Goal: Information Seeking & Learning: Check status

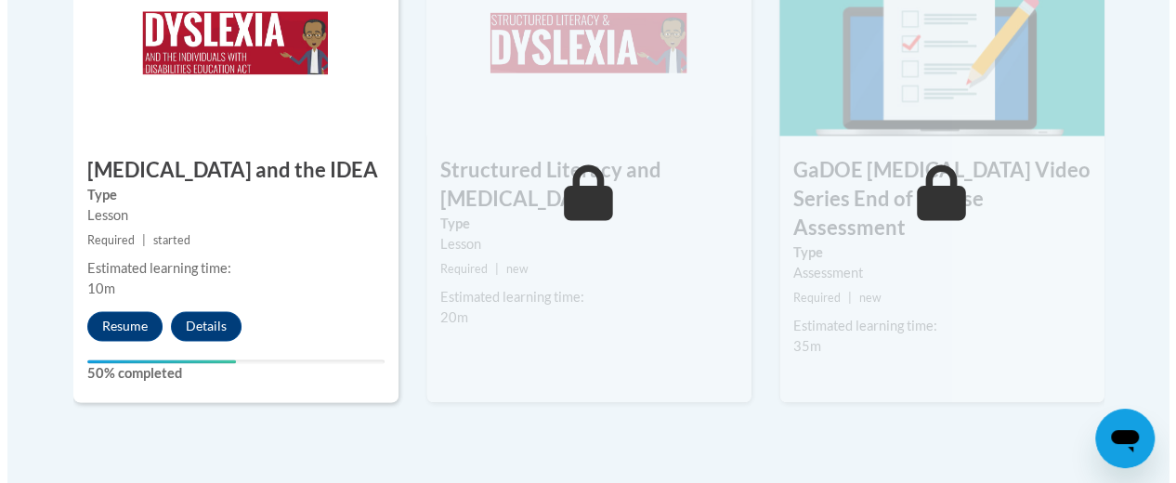
scroll to position [1277, 0]
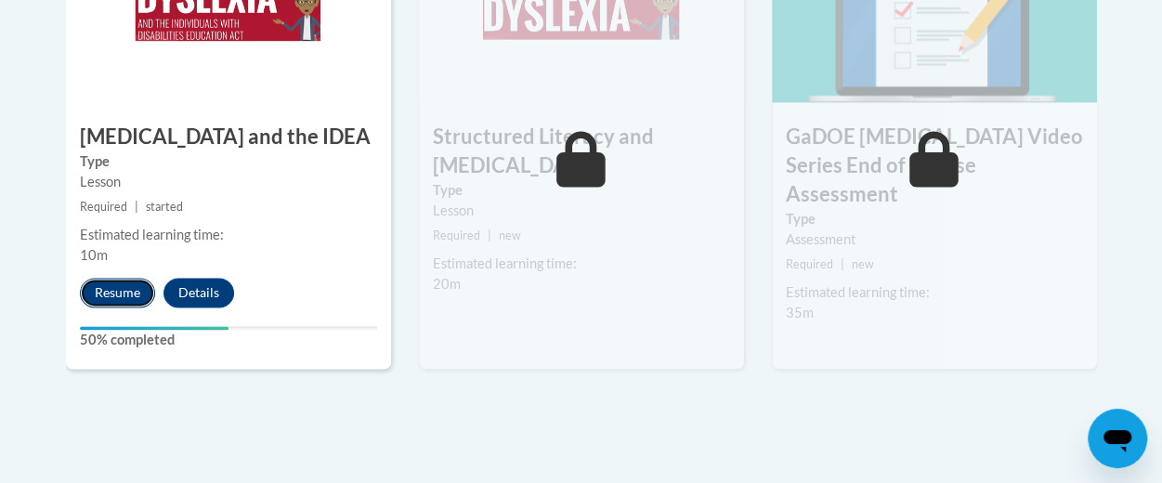
click at [104, 293] on button "Resume" at bounding box center [117, 293] width 75 height 30
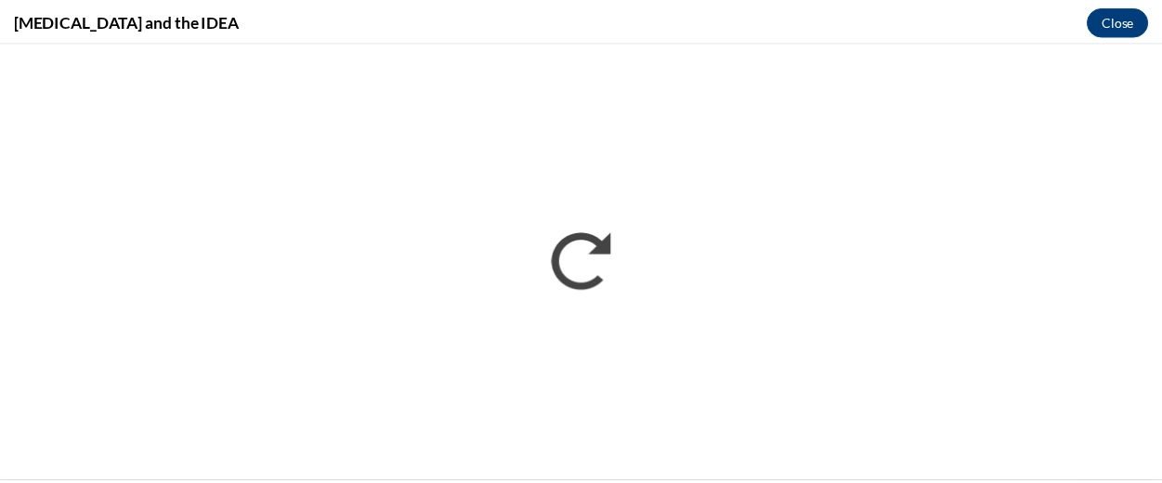
scroll to position [0, 0]
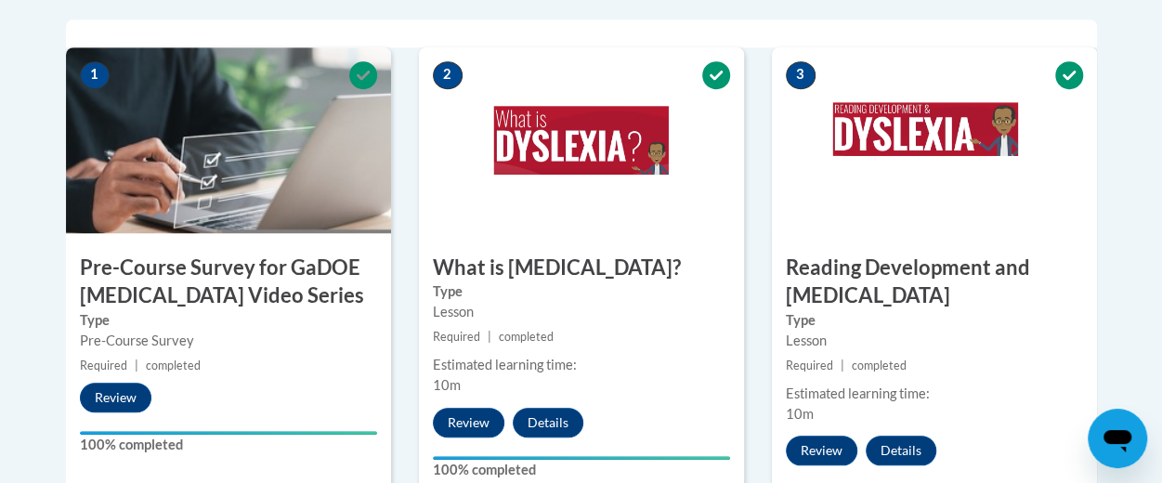
scroll to position [641, 0]
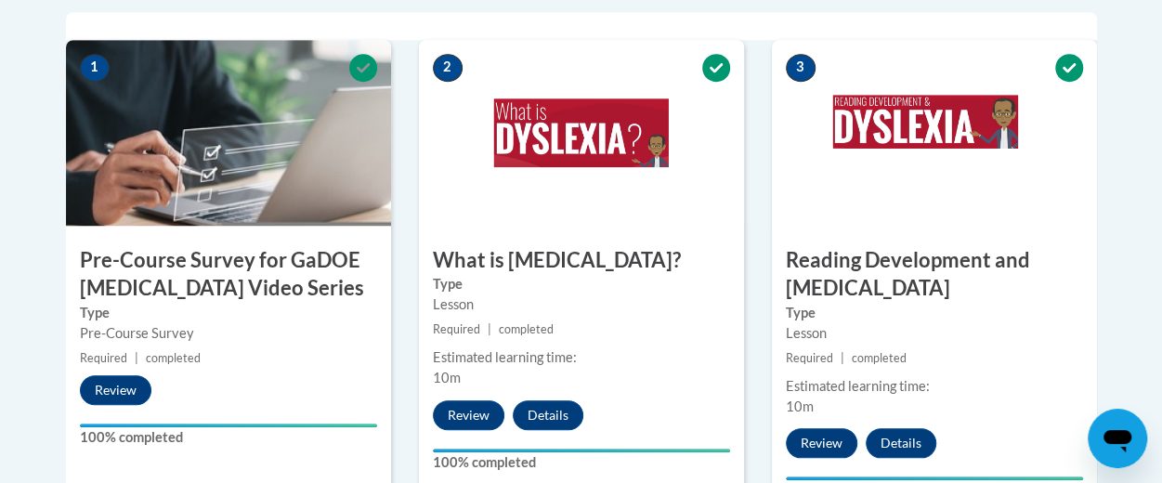
drag, startPoint x: 0, startPoint y: 0, endPoint x: 743, endPoint y: 235, distance: 779.6
click at [743, 235] on div "2 What is Dyslexia? Type Lesson Required | completed Estimated learning time: 1…" at bounding box center [581, 280] width 325 height 480
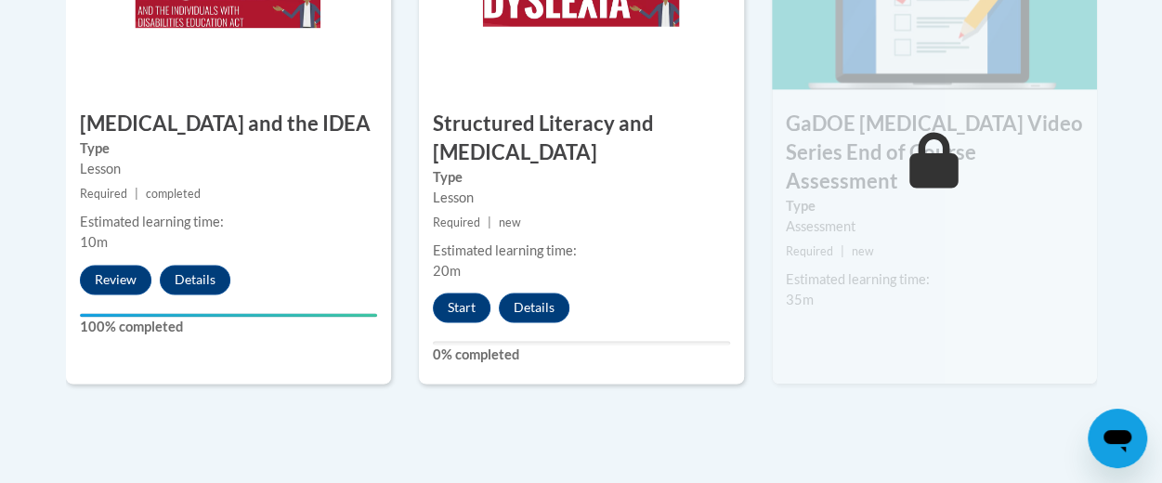
scroll to position [1291, 0]
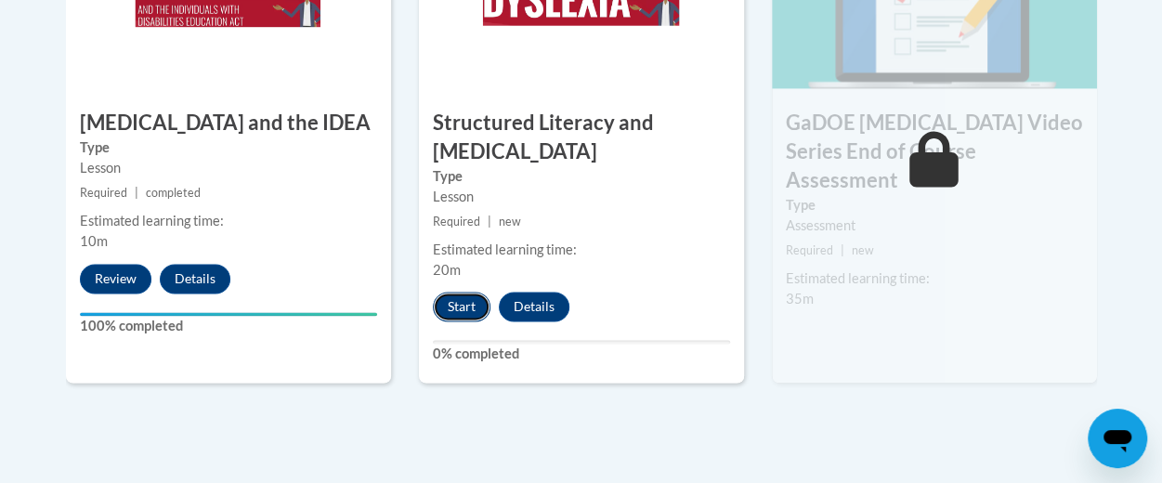
click at [454, 295] on button "Start" at bounding box center [462, 307] width 58 height 30
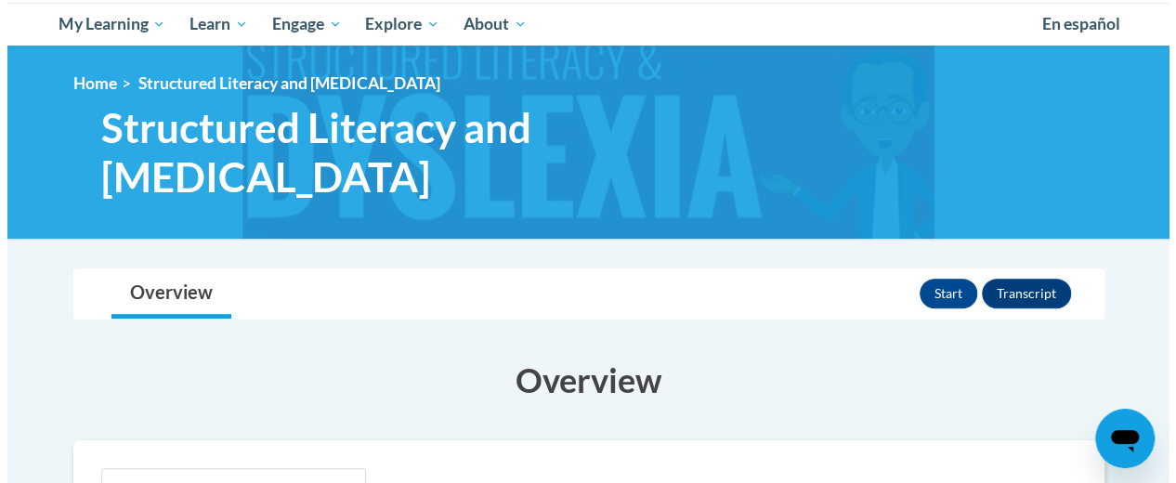
scroll to position [159, 0]
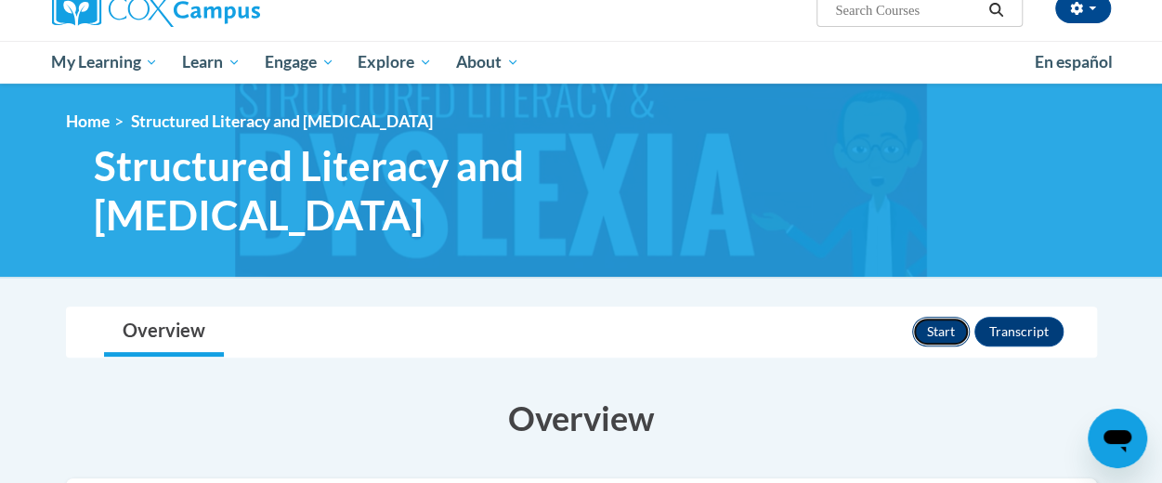
click at [929, 317] on button "Start" at bounding box center [941, 332] width 58 height 30
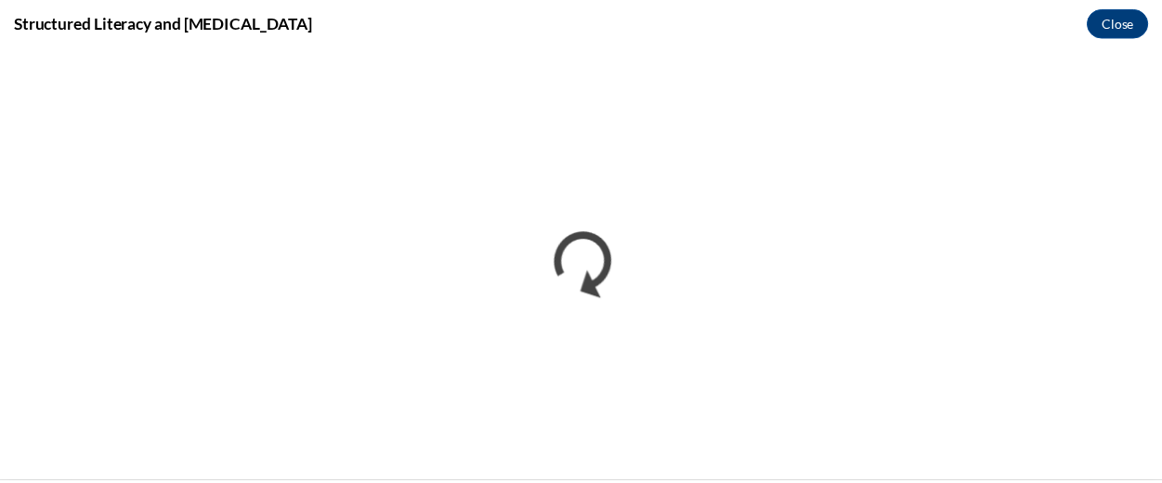
scroll to position [0, 0]
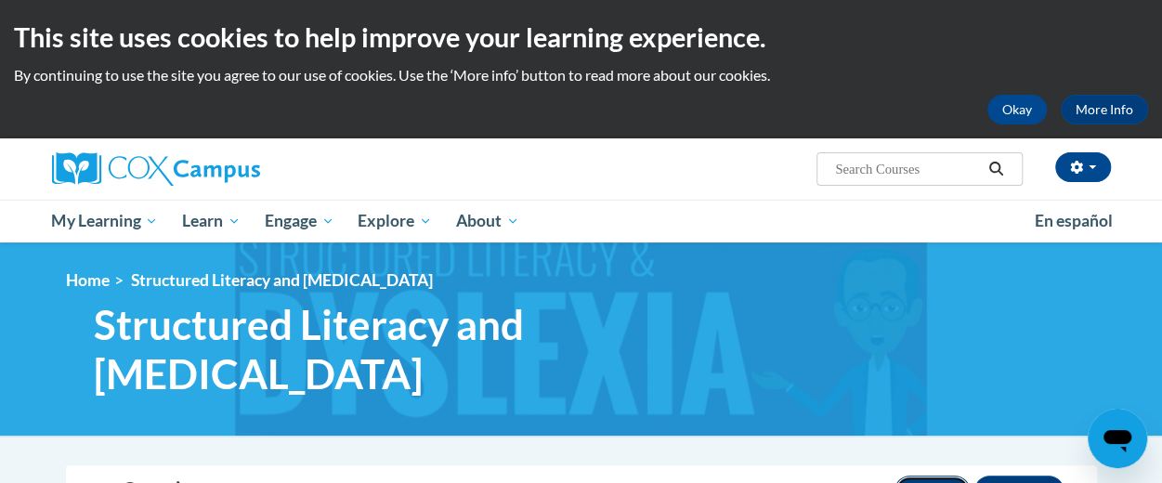
click at [932, 476] on button "Resume" at bounding box center [932, 491] width 75 height 30
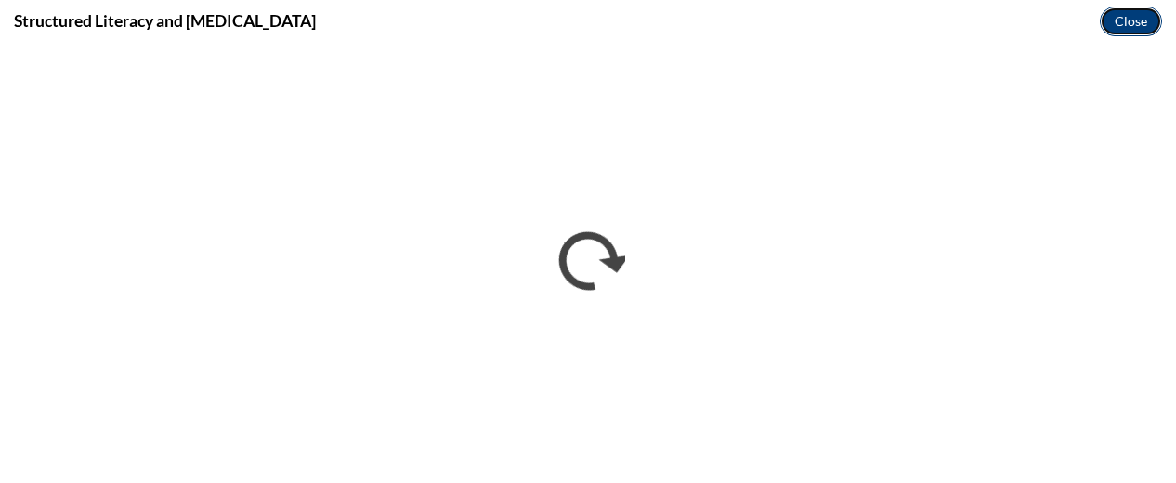
click at [1124, 16] on button "Close" at bounding box center [1131, 22] width 62 height 30
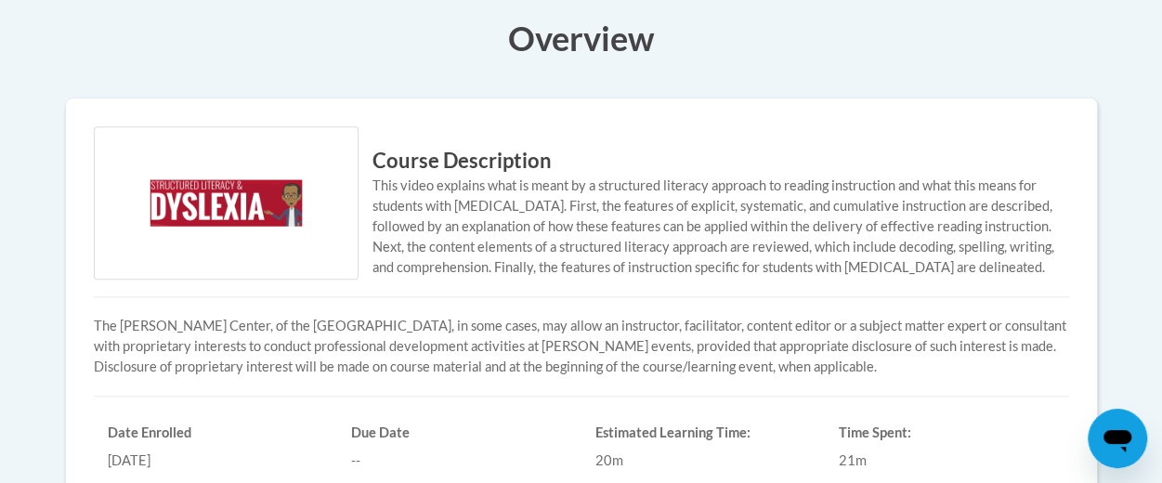
scroll to position [576, 0]
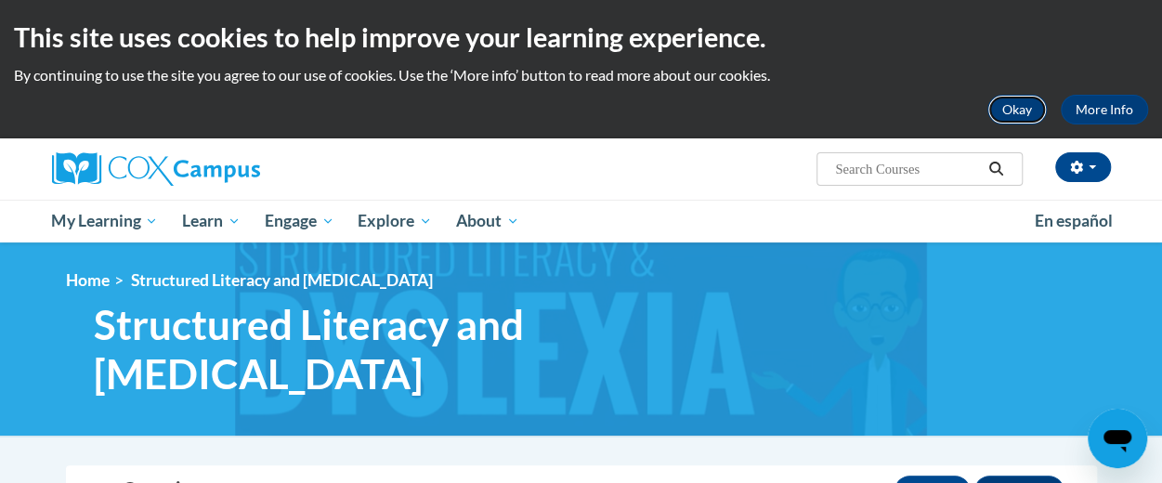
click at [1035, 111] on button "Okay" at bounding box center [1017, 110] width 59 height 30
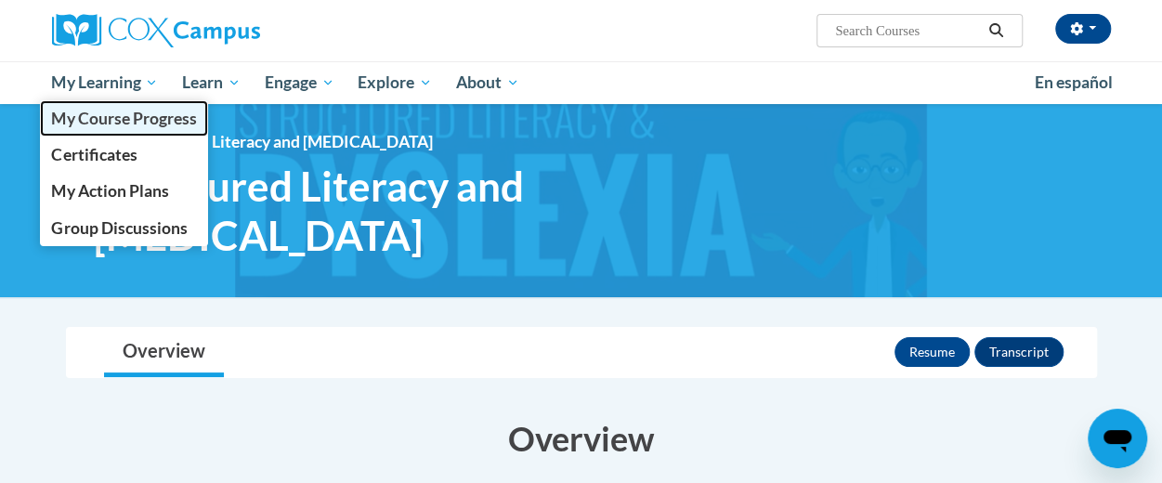
click at [144, 125] on span "My Course Progress" at bounding box center [123, 119] width 145 height 20
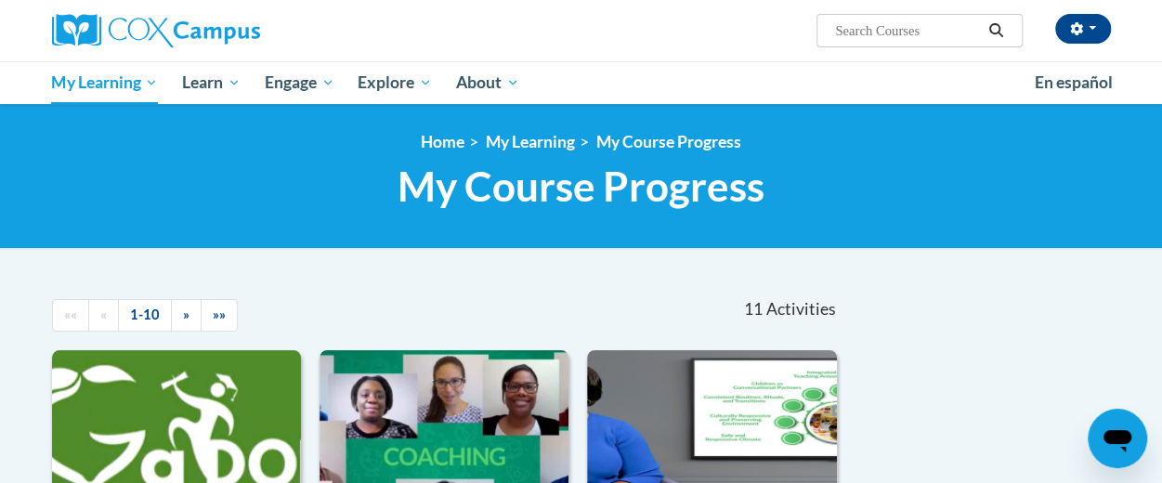
click at [620, 201] on span "My Course Progress" at bounding box center [581, 186] width 367 height 49
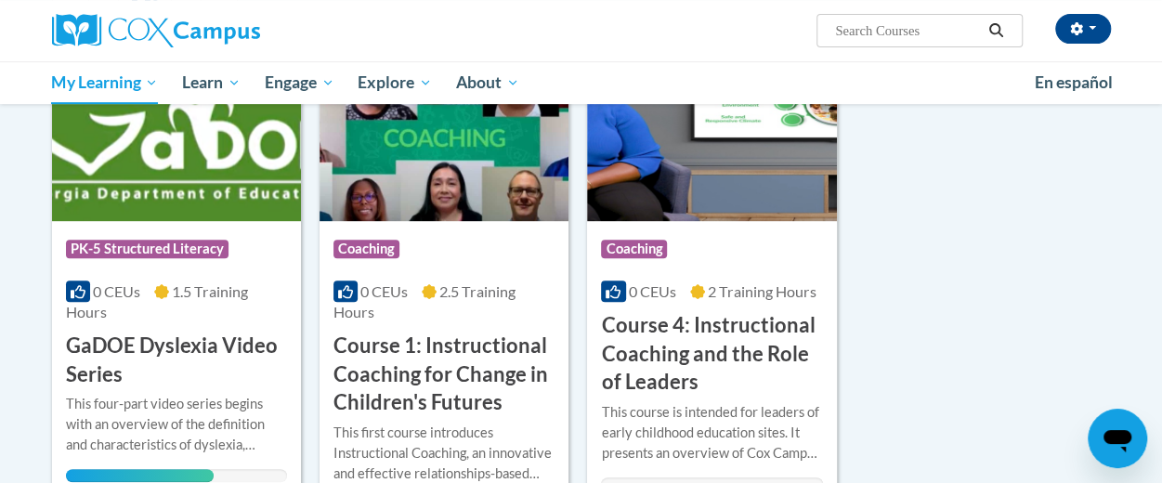
scroll to position [320, 0]
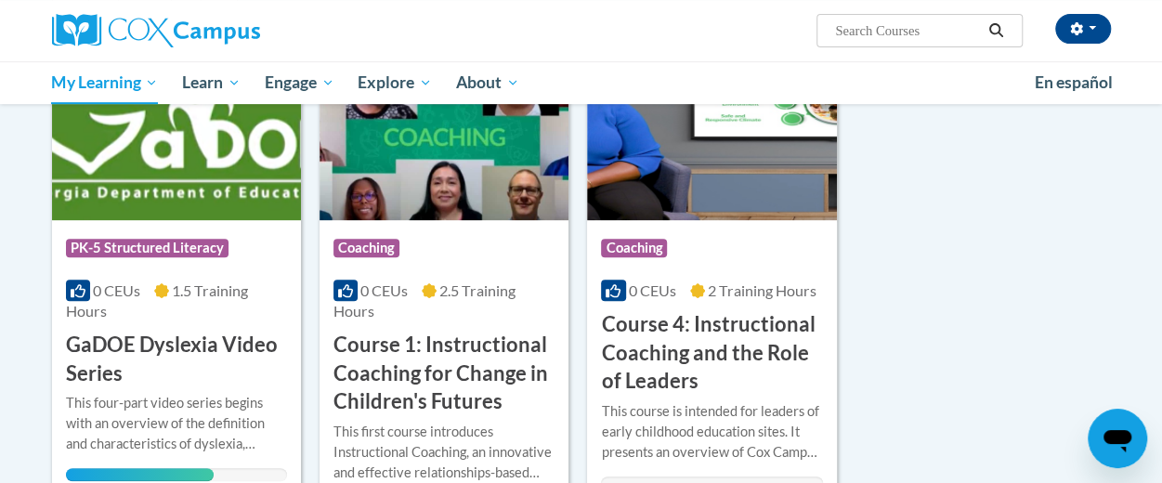
click at [280, 194] on img at bounding box center [176, 126] width 249 height 190
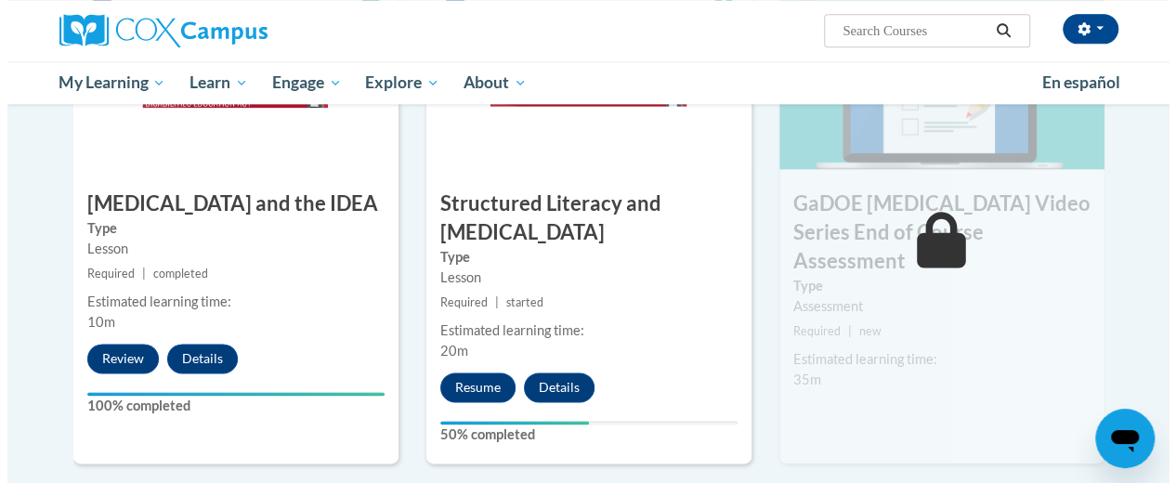
scroll to position [1073, 0]
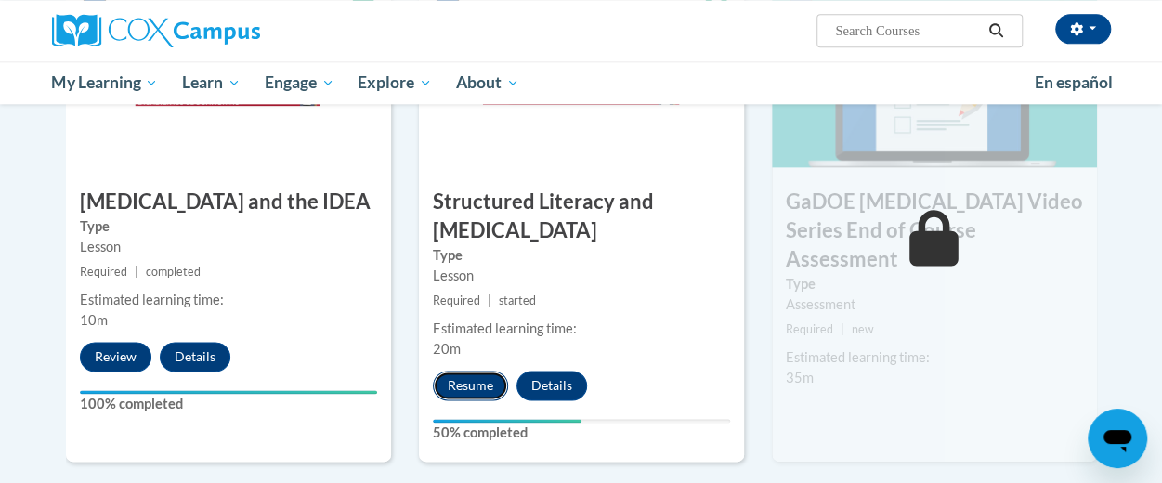
click at [473, 388] on button "Resume" at bounding box center [470, 386] width 75 height 30
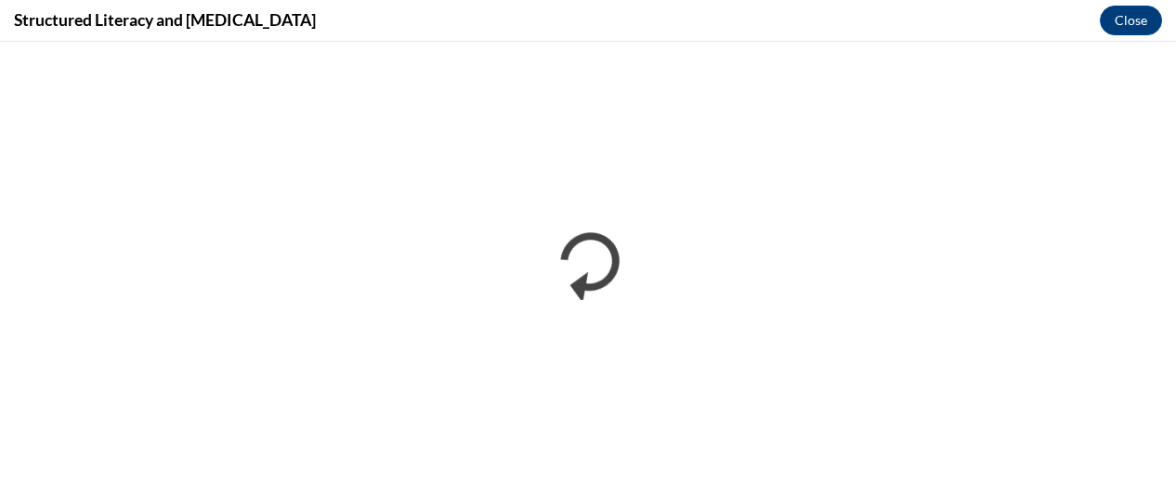
scroll to position [0, 0]
click at [684, 4] on div "Structured Literacy and [MEDICAL_DATA] Close" at bounding box center [588, 21] width 1176 height 42
